Goal: Task Accomplishment & Management: Complete application form

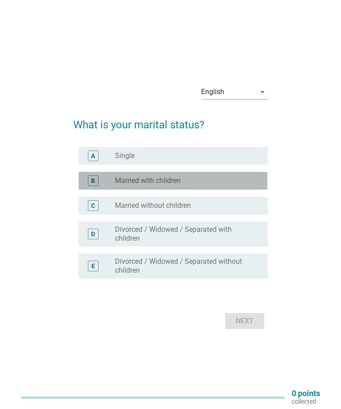
click at [245, 185] on div "radio_button_unchecked Married with children" at bounding box center [184, 180] width 139 height 9
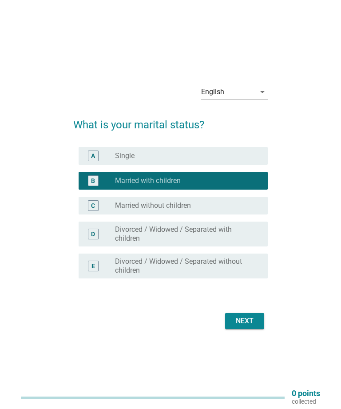
click at [250, 326] on div "Next" at bounding box center [244, 321] width 25 height 11
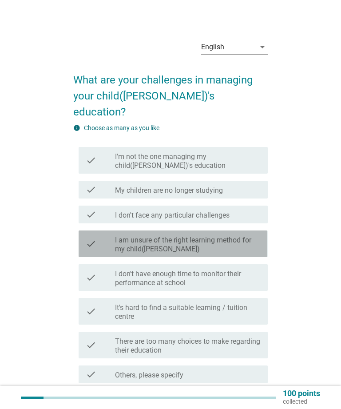
click at [110, 234] on div "check" at bounding box center [100, 244] width 29 height 20
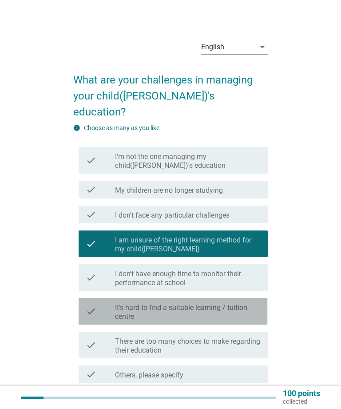
click at [115, 304] on label "It's hard to find a suitable learning / tuition centre" at bounding box center [188, 312] width 146 height 18
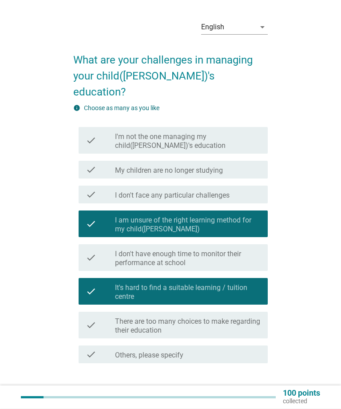
scroll to position [24, 0]
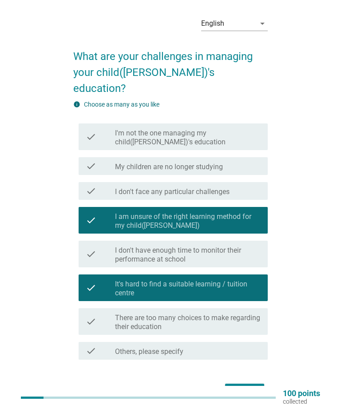
click at [246, 386] on div "Next" at bounding box center [244, 391] width 25 height 11
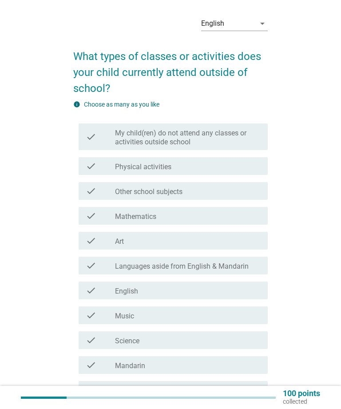
scroll to position [0, 0]
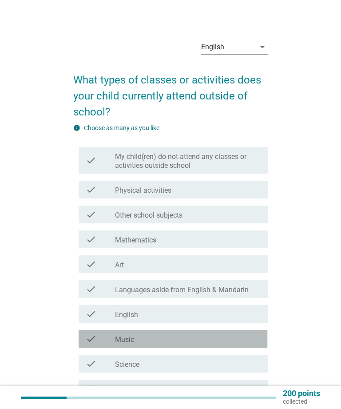
click at [107, 344] on div "check check_box_outline_blank Music" at bounding box center [173, 339] width 189 height 18
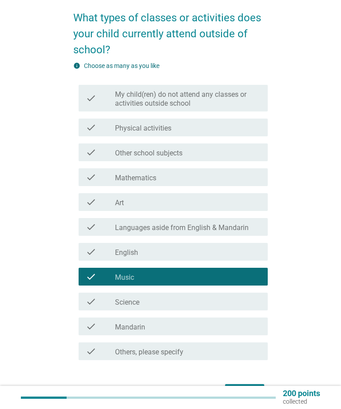
scroll to position [83, 0]
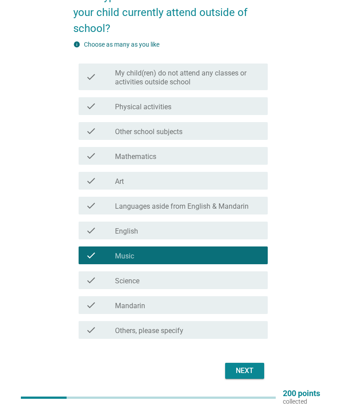
click at [243, 374] on div "Next" at bounding box center [244, 370] width 25 height 11
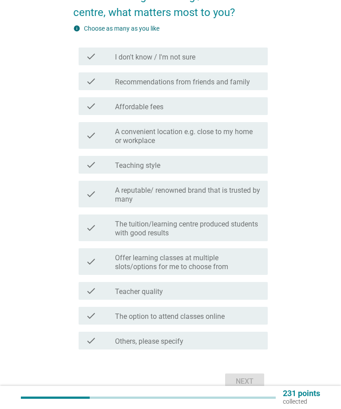
scroll to position [0, 0]
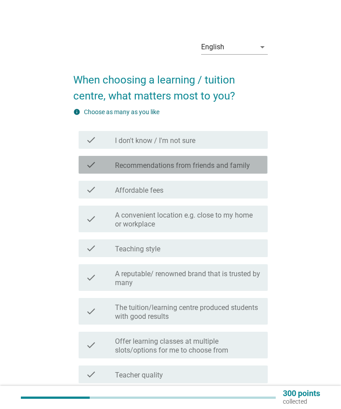
click at [115, 166] on label "Recommendations from friends and family" at bounding box center [182, 165] width 135 height 9
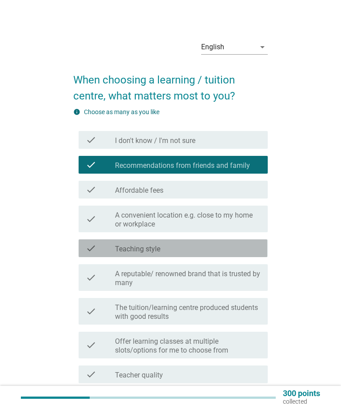
click at [107, 256] on div "check check_box_outline_blank Teaching style" at bounding box center [173, 248] width 189 height 18
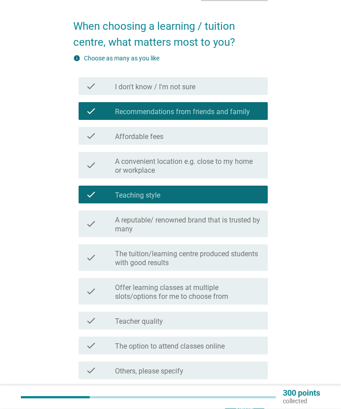
scroll to position [54, 0]
click at [112, 320] on div "check" at bounding box center [100, 320] width 29 height 11
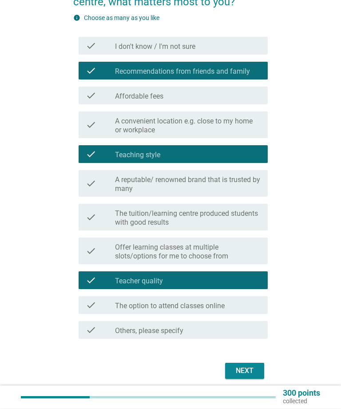
scroll to position [94, 0]
click at [242, 369] on div "Next" at bounding box center [244, 370] width 25 height 11
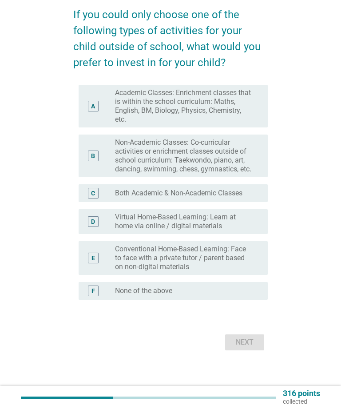
scroll to position [0, 0]
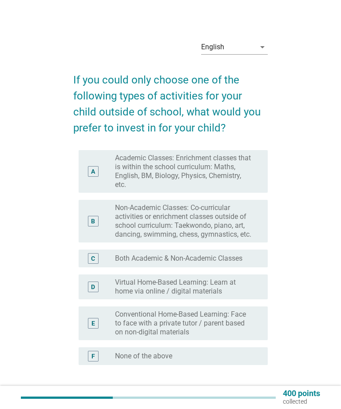
click at [206, 208] on label "Non-Academic Classes: Co-curricular activities or enrichment classes outside of…" at bounding box center [184, 221] width 139 height 36
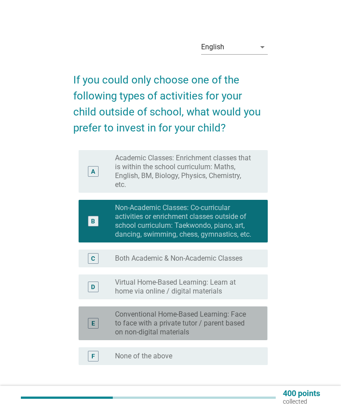
click at [200, 318] on label "Conventional Home-Based Learning: Face to face with a private tutor / parent ba…" at bounding box center [184, 323] width 139 height 27
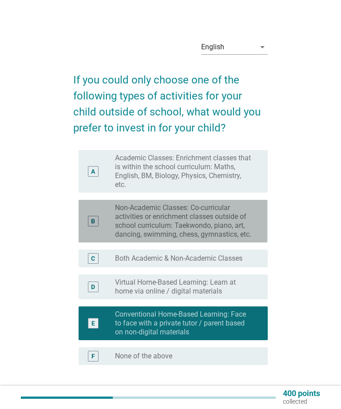
click at [210, 211] on label "Non-Academic Classes: Co-curricular activities or enrichment classes outside of…" at bounding box center [184, 221] width 139 height 36
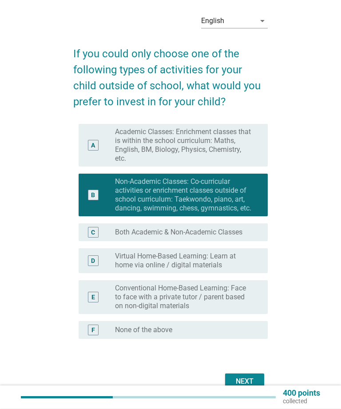
scroll to position [28, 0]
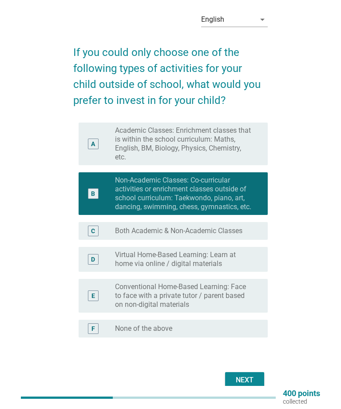
click at [250, 377] on div "Next" at bounding box center [244, 380] width 25 height 11
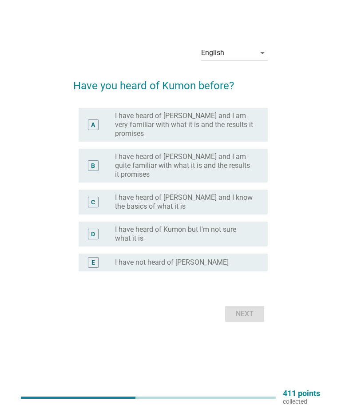
scroll to position [0, 0]
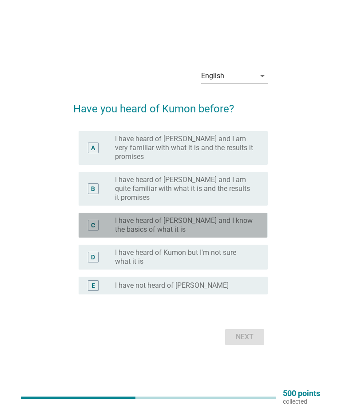
click at [247, 234] on label "I have heard of [PERSON_NAME] and I know the basics of what it is" at bounding box center [184, 225] width 139 height 18
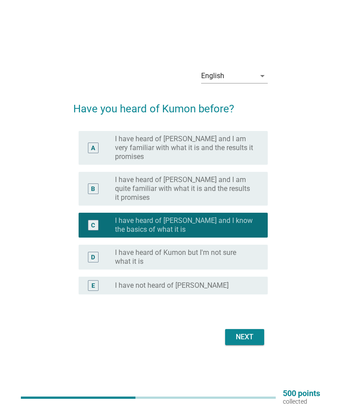
click at [260, 344] on button "Next" at bounding box center [244, 337] width 39 height 16
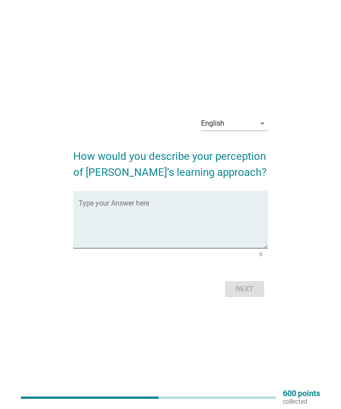
click at [132, 222] on textarea "Type your Answer here" at bounding box center [173, 225] width 189 height 47
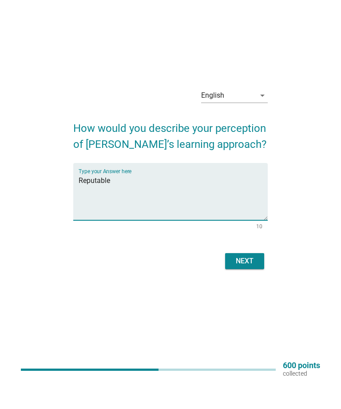
type textarea "Reputable"
click at [243, 281] on button "Next" at bounding box center [244, 289] width 39 height 16
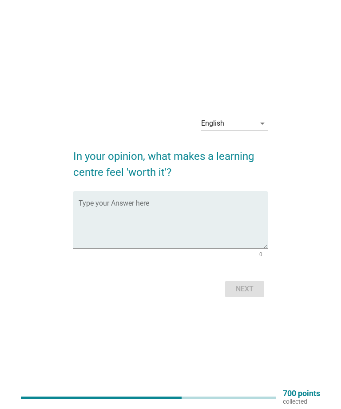
click at [117, 222] on textarea "Type your Answer here" at bounding box center [173, 225] width 189 height 47
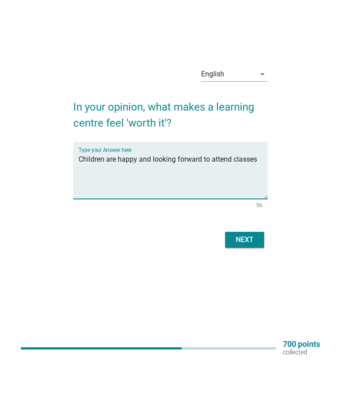
type textarea "Children are happy and looking forward to attend classes"
click at [254, 284] on div "Next" at bounding box center [244, 289] width 25 height 11
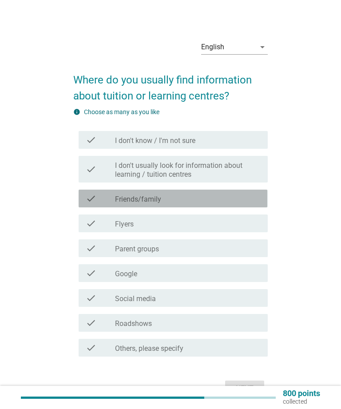
click at [250, 201] on div "check_box_outline_blank Friends/family" at bounding box center [188, 198] width 146 height 11
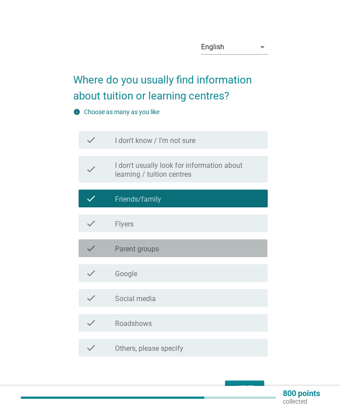
click at [238, 250] on div "check_box_outline_blank Parent groups" at bounding box center [188, 248] width 146 height 11
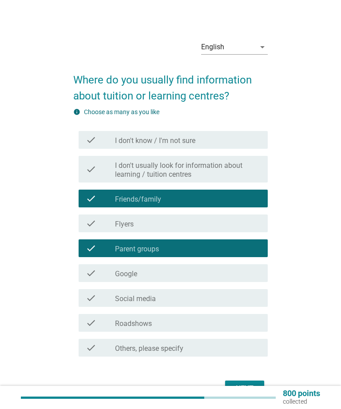
click at [245, 390] on div "Next" at bounding box center [244, 388] width 25 height 11
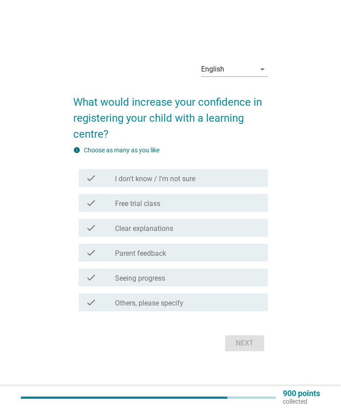
click at [240, 208] on div "check_box_outline_blank Free trial class" at bounding box center [188, 203] width 146 height 11
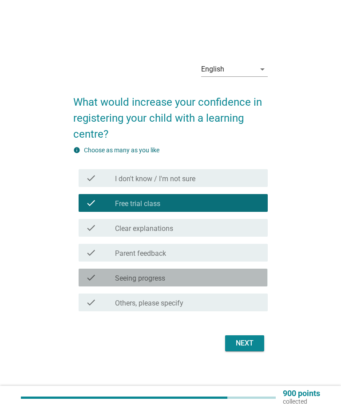
click at [243, 283] on div "check_box_outline_blank Seeing progress" at bounding box center [188, 277] width 146 height 11
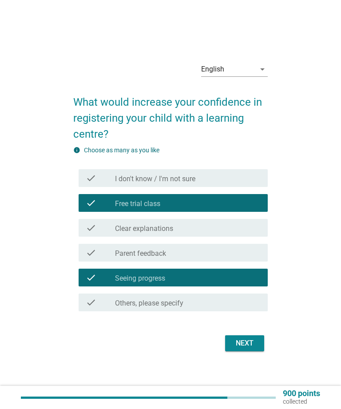
click at [246, 349] on div "Next" at bounding box center [244, 343] width 25 height 11
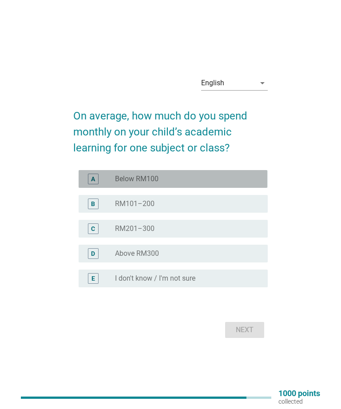
click at [231, 183] on div "radio_button_unchecked Below RM100" at bounding box center [184, 178] width 139 height 9
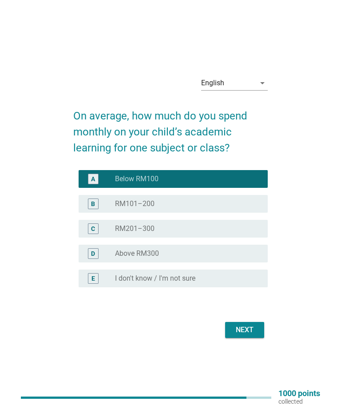
click at [243, 335] on div "Next" at bounding box center [244, 330] width 25 height 11
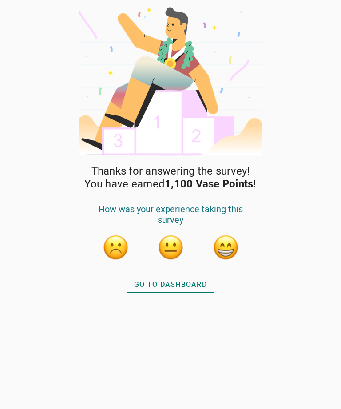
click at [182, 277] on button "GO TO DASHBOARD" at bounding box center [171, 285] width 88 height 16
